Goal: Find contact information: Find contact information

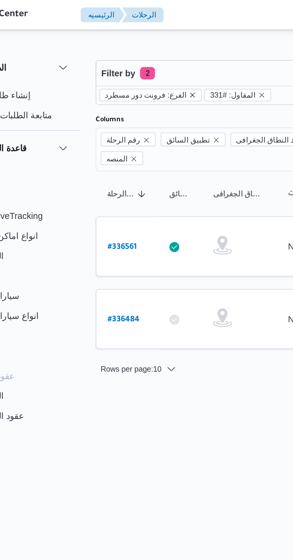
click at [122, 46] on icon "remove selected entity" at bounding box center [124, 46] width 4 height 4
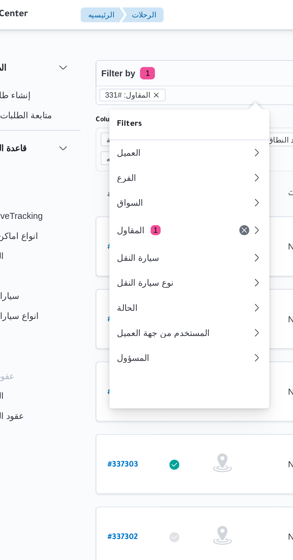
click at [106, 45] on icon "remove selected entity" at bounding box center [107, 45] width 2 height 2
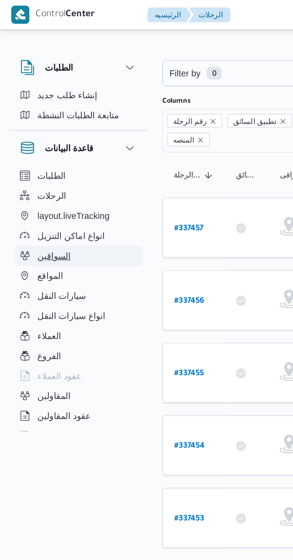
click at [37, 123] on button "السواقين" at bounding box center [37, 123] width 61 height 10
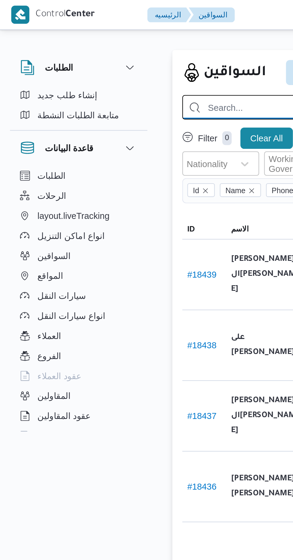
click at [112, 50] on input "search" at bounding box center [213, 52] width 252 height 12
type input "[PERSON_NAME]"
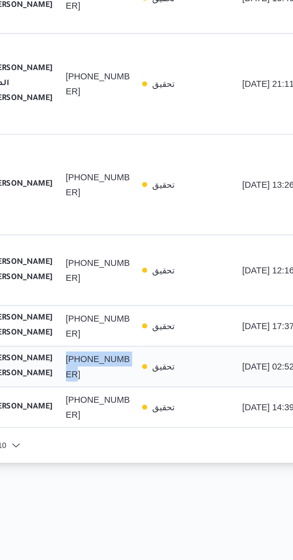
copy span "[PHONE_NUMBER]"
